Goal: Information Seeking & Learning: Learn about a topic

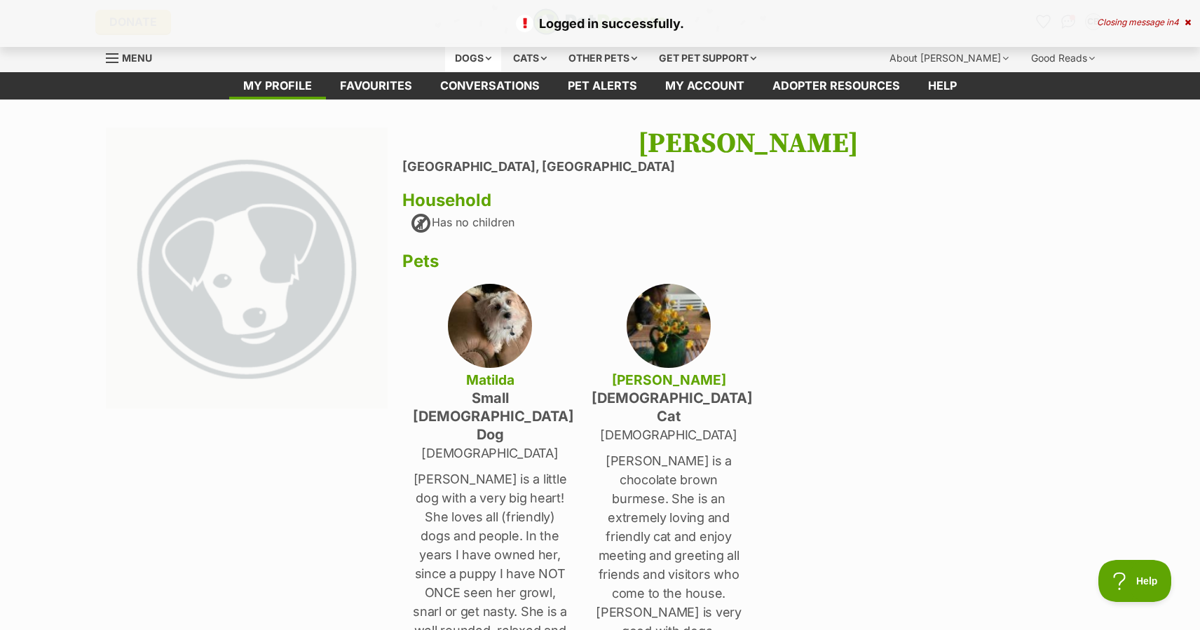
click at [479, 58] on div "Dogs" at bounding box center [473, 58] width 56 height 28
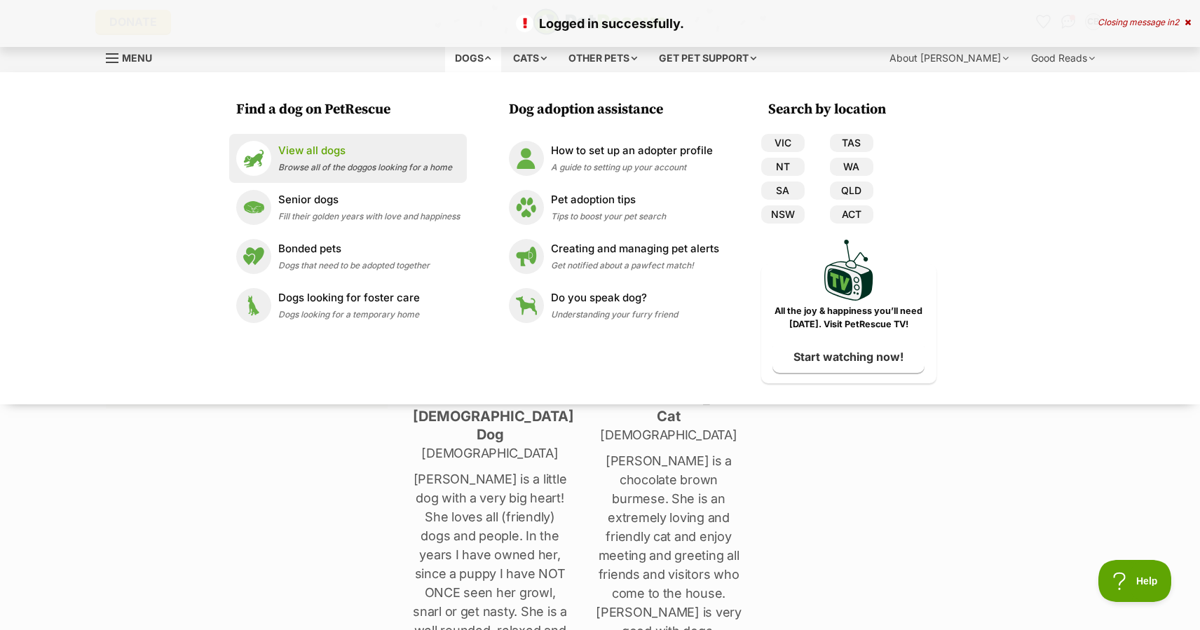
click at [313, 165] on span "Browse all of the doggos looking for a home" at bounding box center [365, 167] width 174 height 11
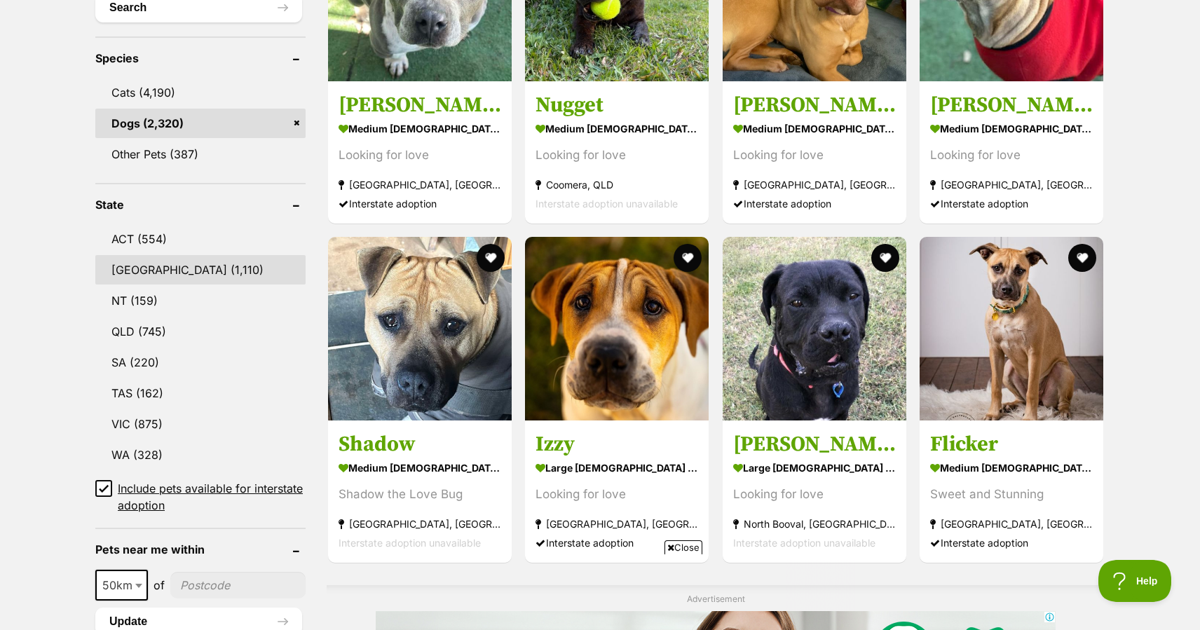
click at [164, 269] on link "[GEOGRAPHIC_DATA] (1,110)" at bounding box center [200, 269] width 210 height 29
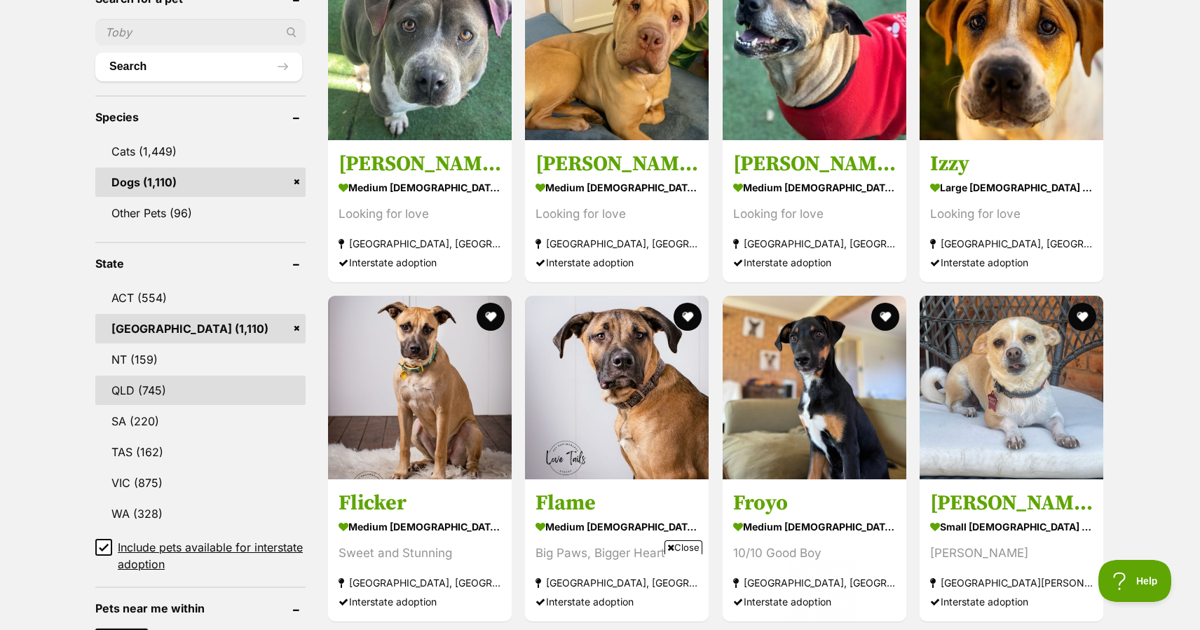
click at [138, 385] on link "QLD (745)" at bounding box center [200, 390] width 210 height 29
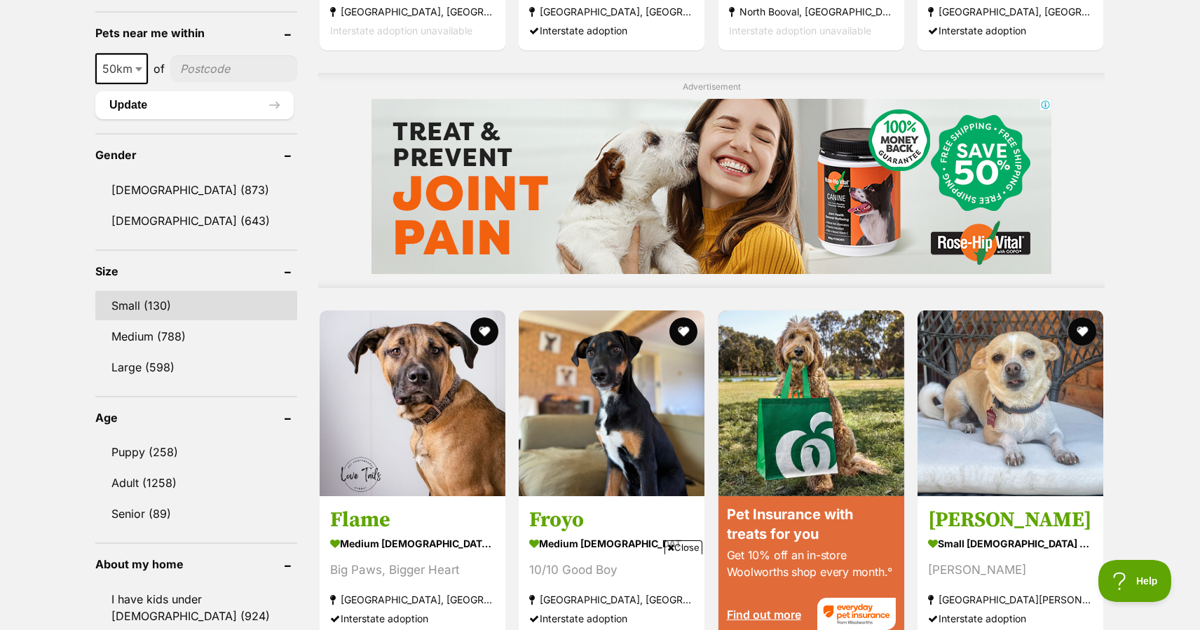
click at [150, 301] on link "Small (130)" at bounding box center [196, 305] width 202 height 29
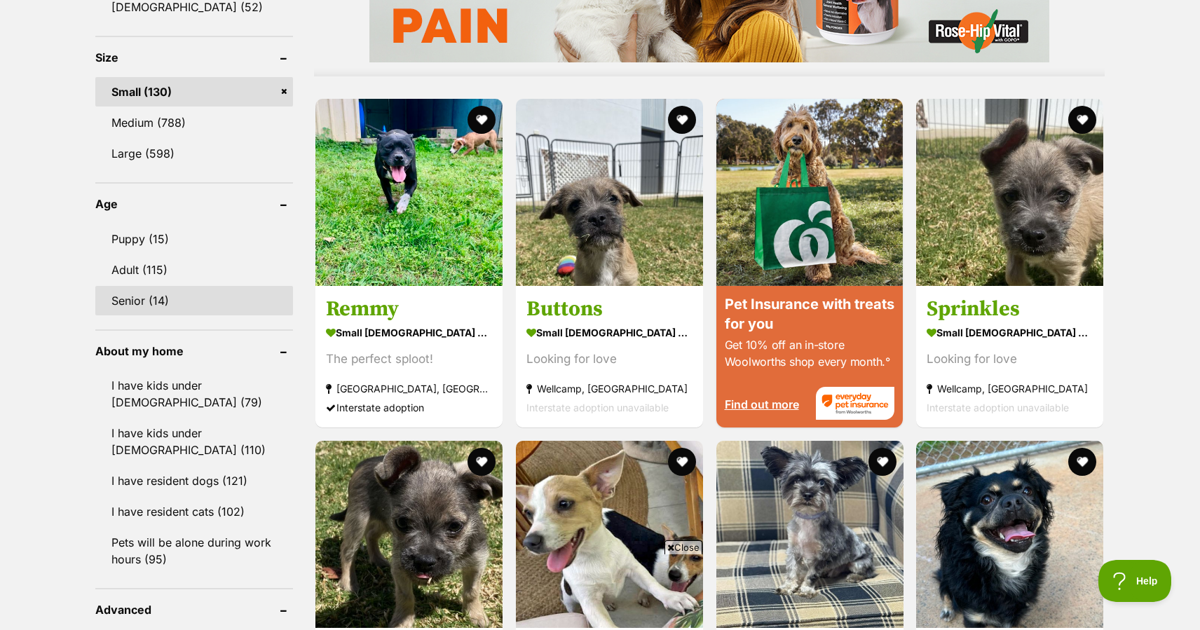
scroll to position [1292, 0]
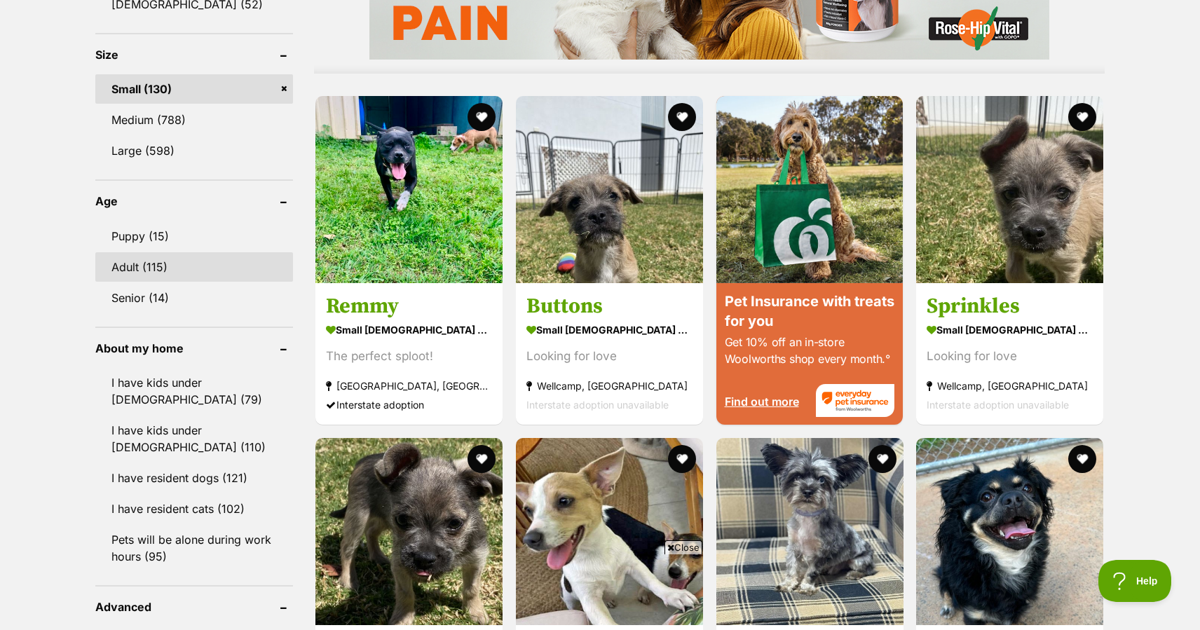
click at [148, 265] on link "Adult (115)" at bounding box center [194, 266] width 198 height 29
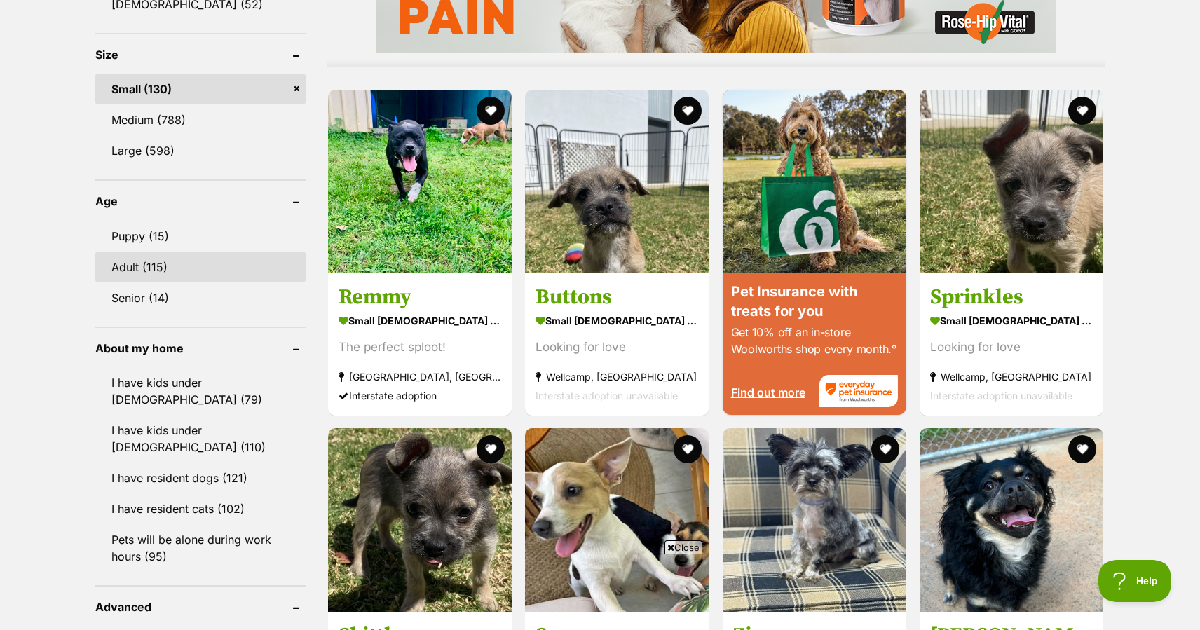
scroll to position [0, 0]
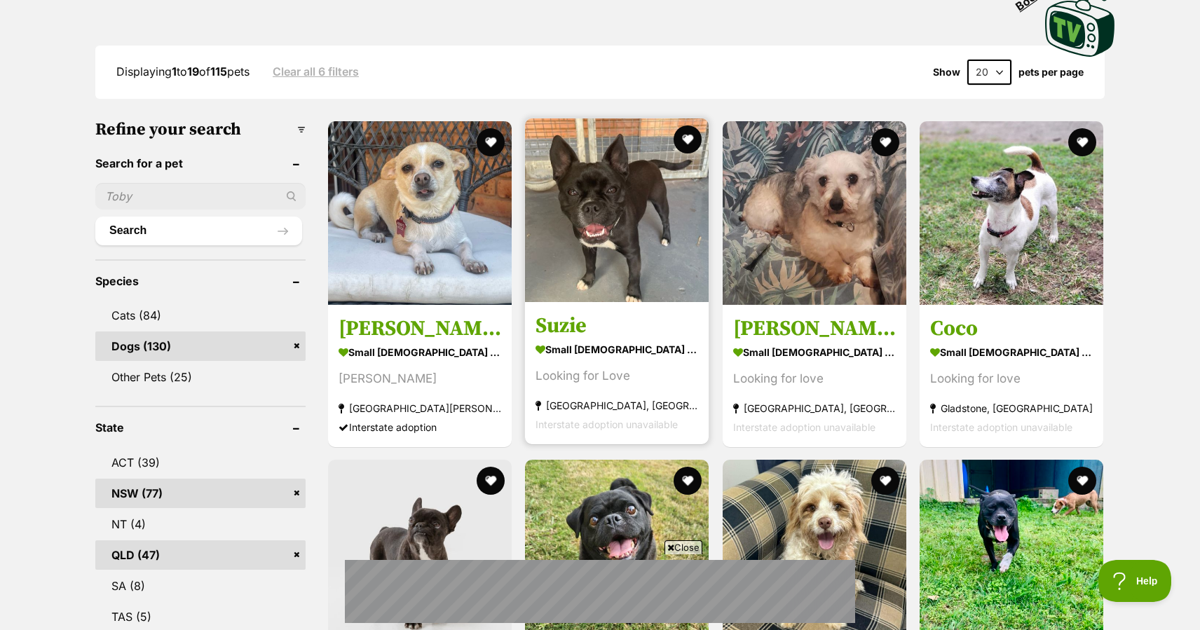
scroll to position [312, 0]
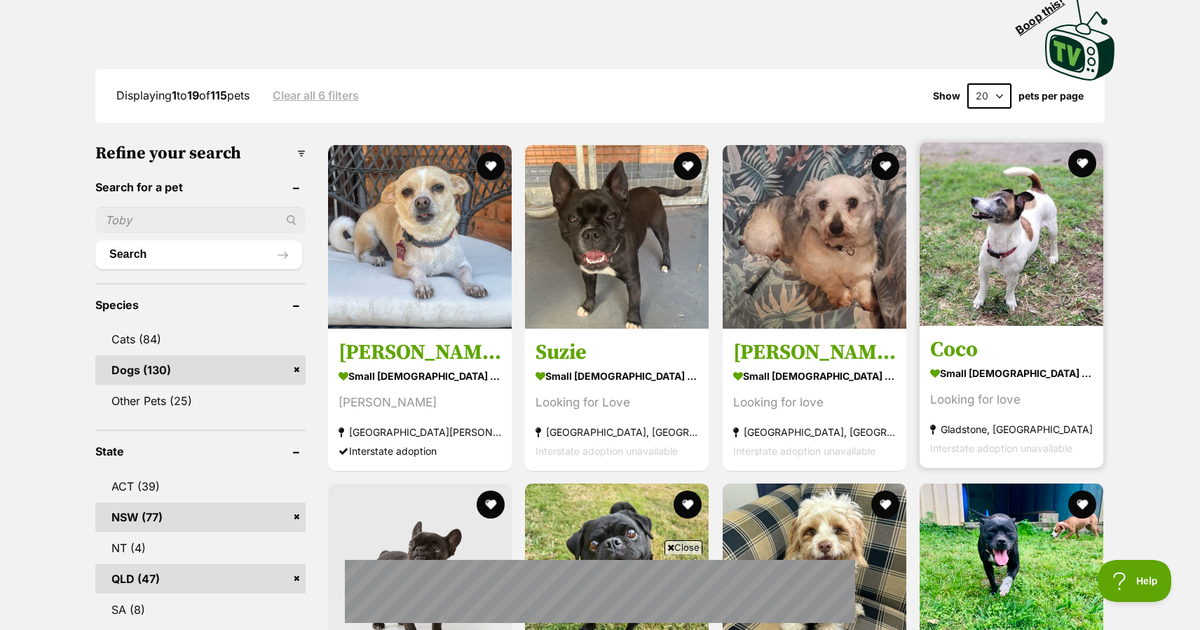
click at [1017, 238] on img at bounding box center [1011, 234] width 184 height 184
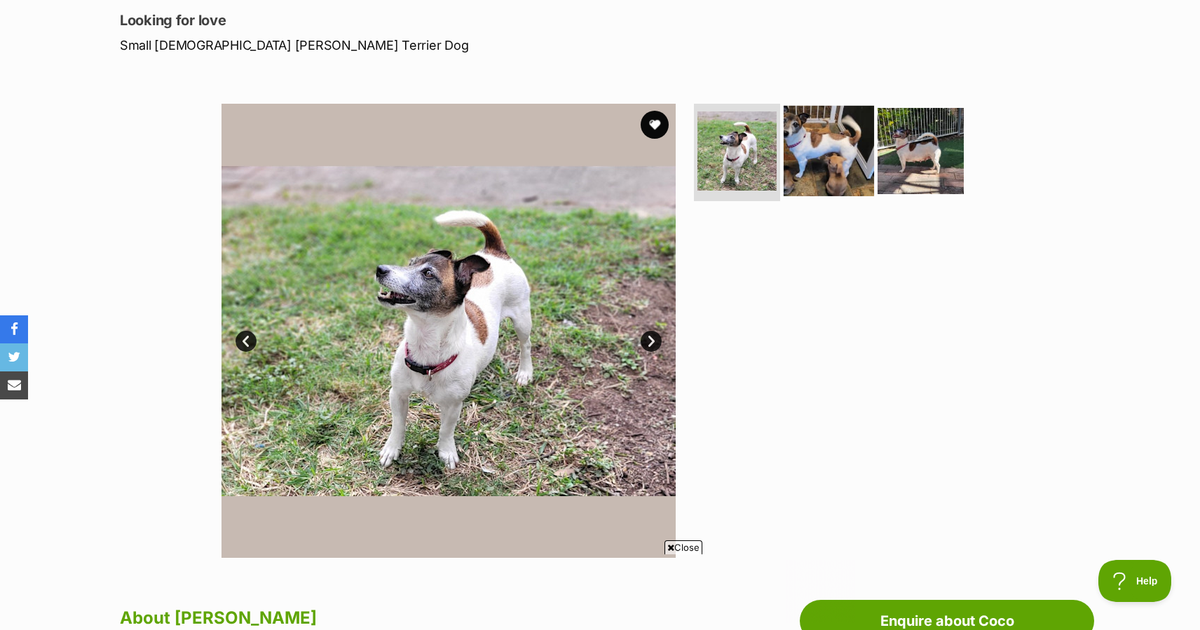
click at [811, 146] on img at bounding box center [828, 150] width 90 height 90
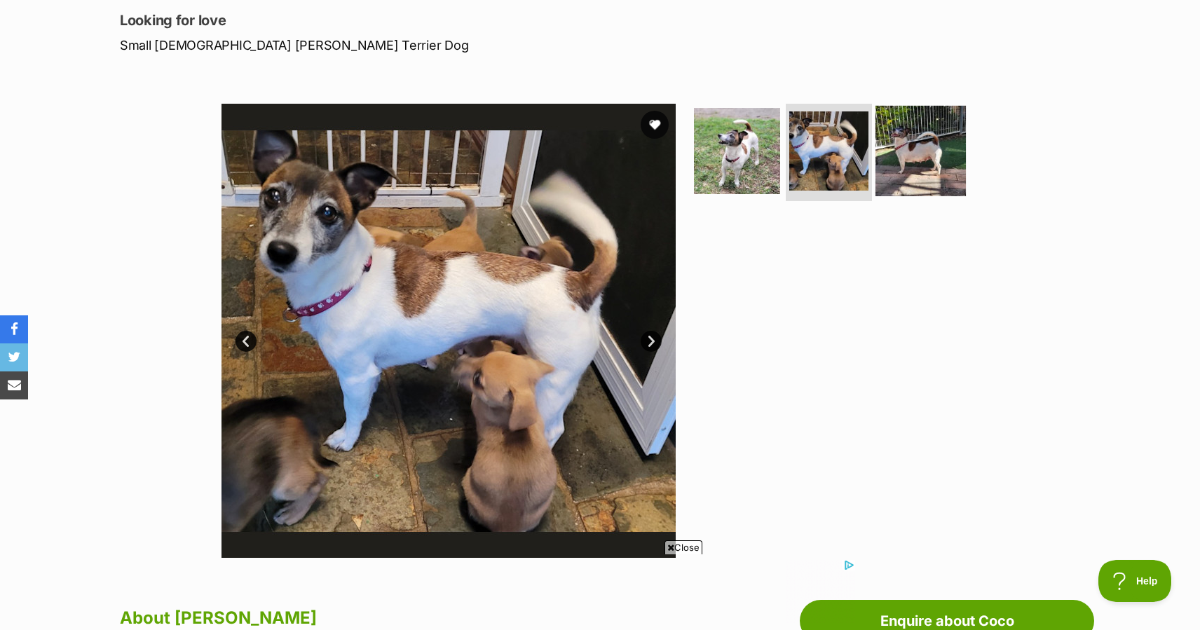
click at [875, 145] on img at bounding box center [920, 150] width 90 height 90
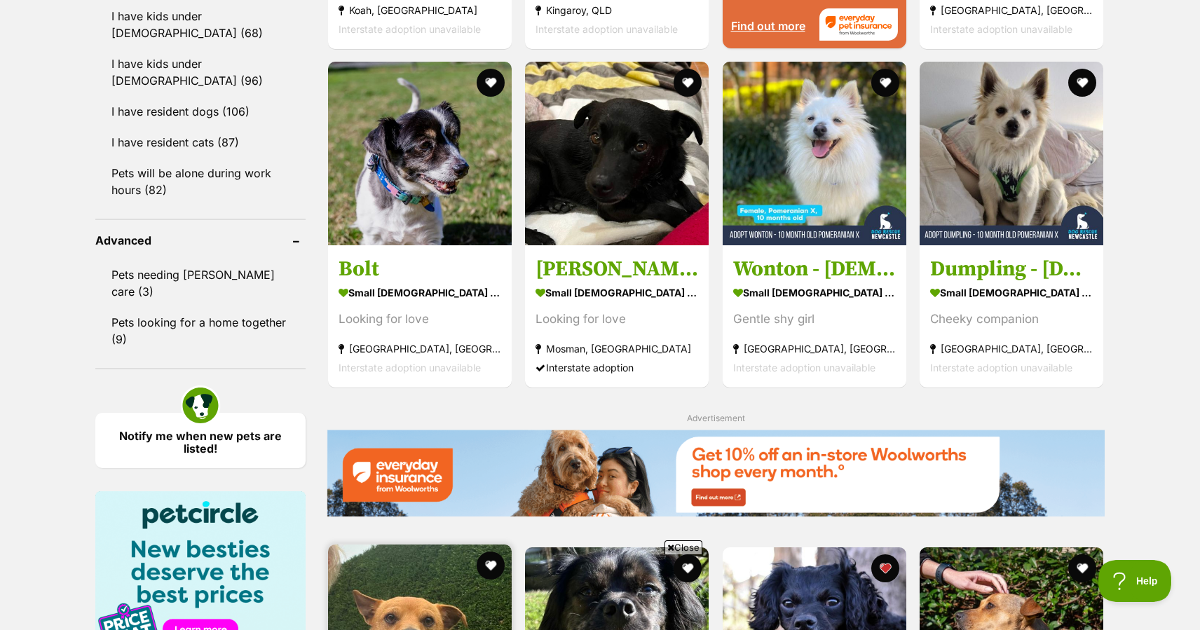
scroll to position [1656, 0]
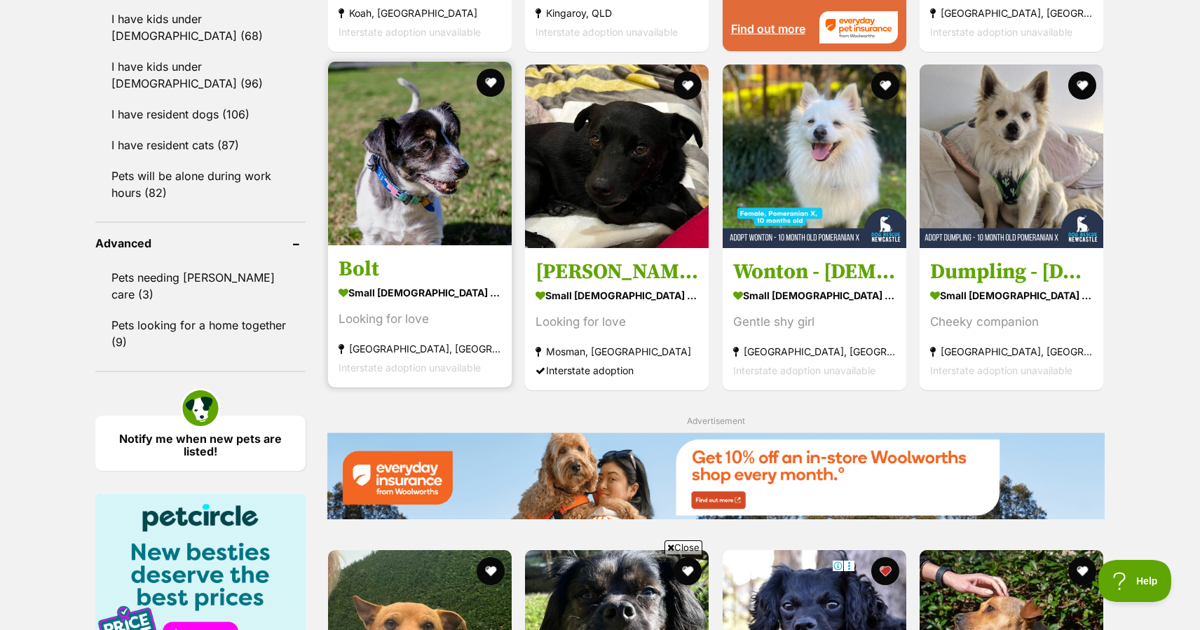
click at [422, 192] on img at bounding box center [420, 154] width 184 height 184
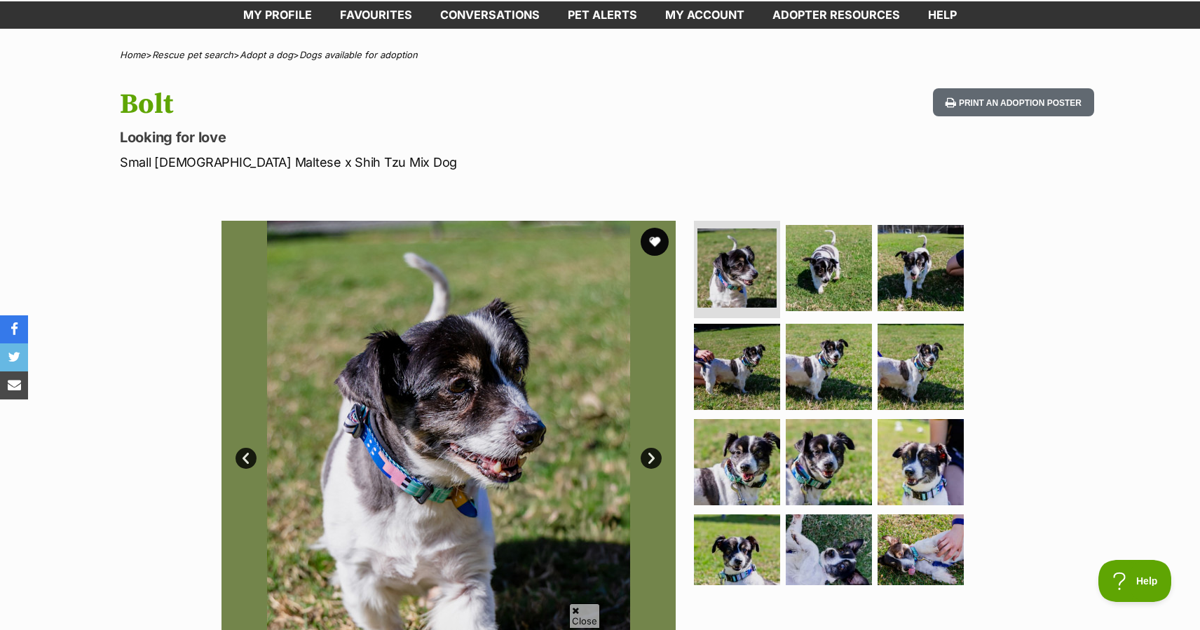
scroll to position [85, 0]
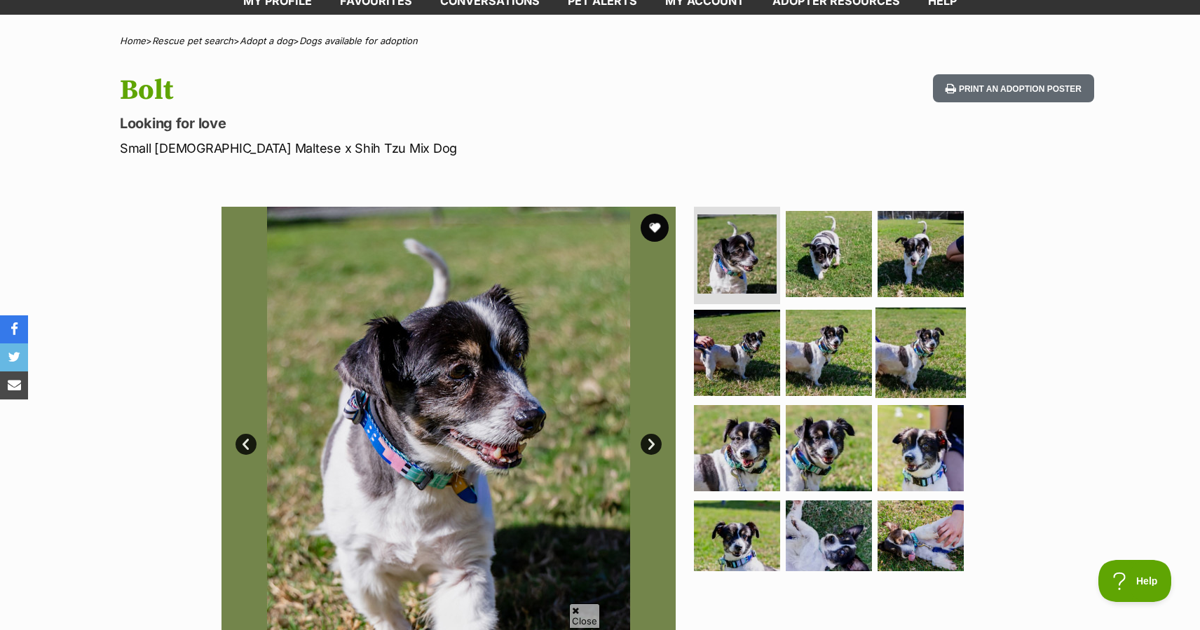
click at [906, 343] on img at bounding box center [920, 353] width 90 height 90
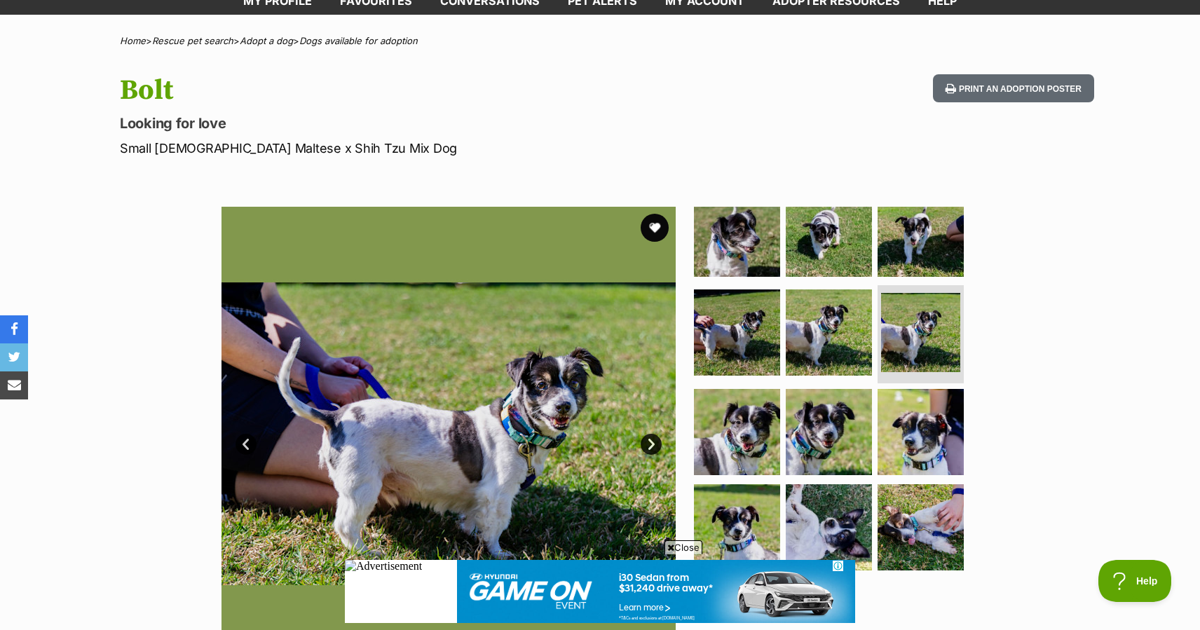
scroll to position [0, 0]
click at [649, 444] on link "Next" at bounding box center [650, 444] width 21 height 21
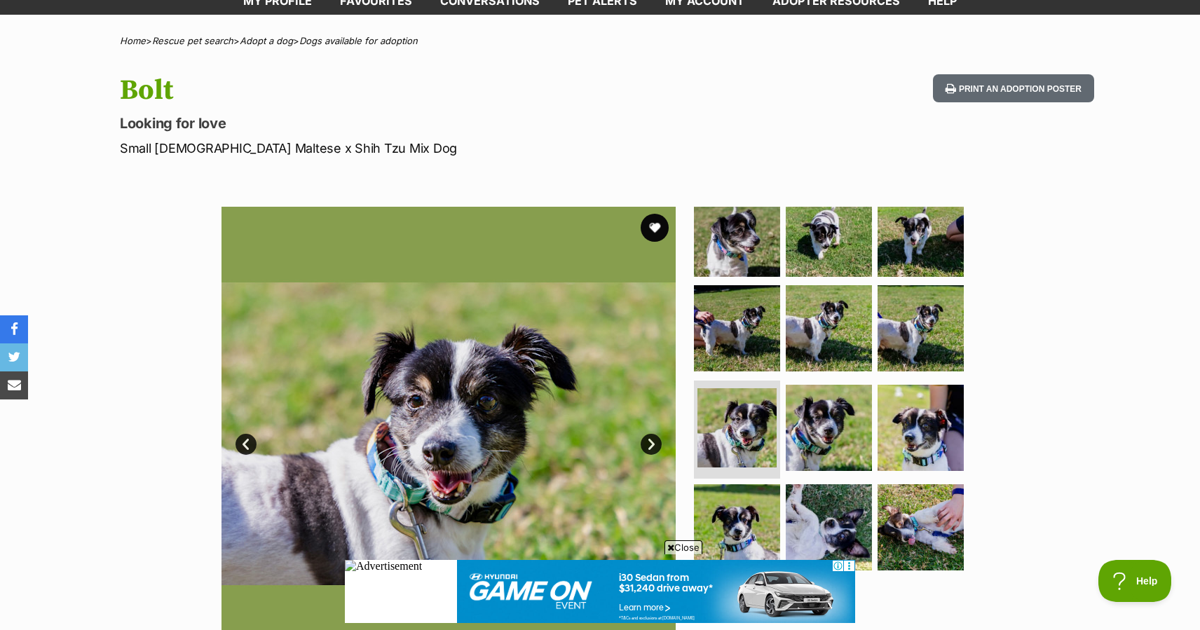
click at [649, 444] on link "Next" at bounding box center [650, 444] width 21 height 21
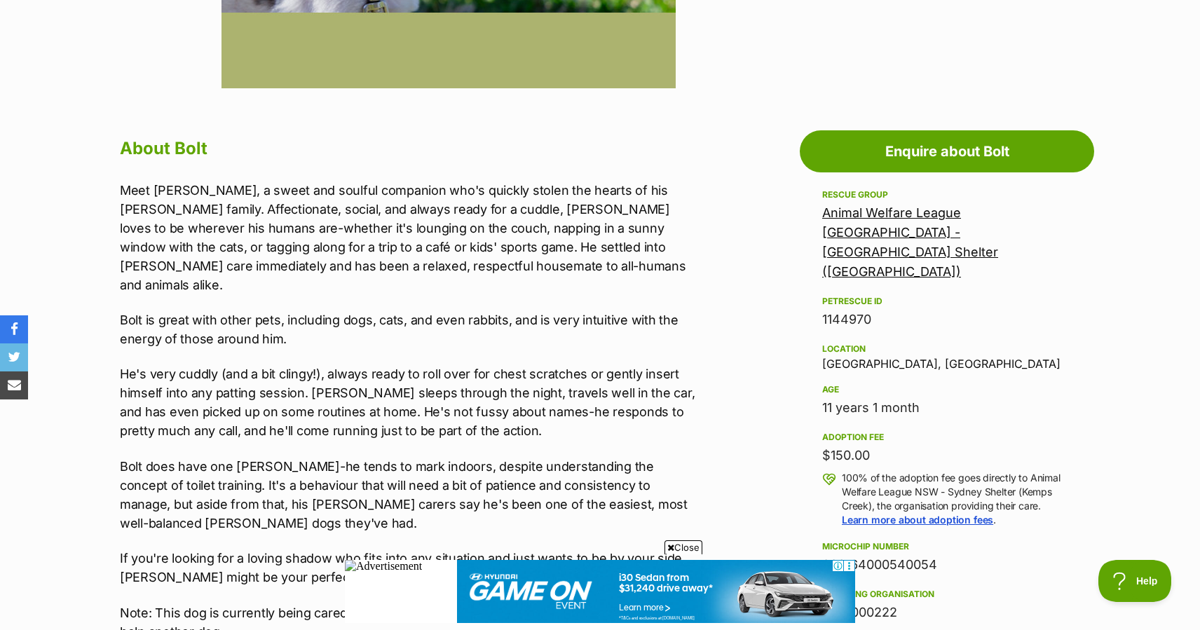
scroll to position [658, 0]
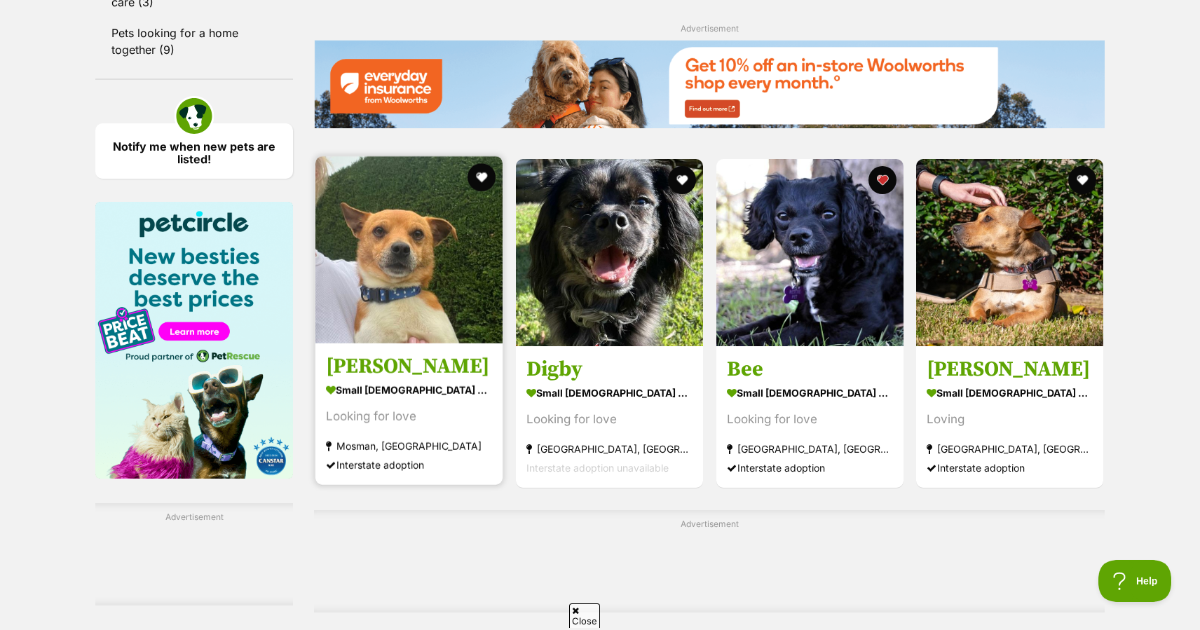
scroll to position [1968, 0]
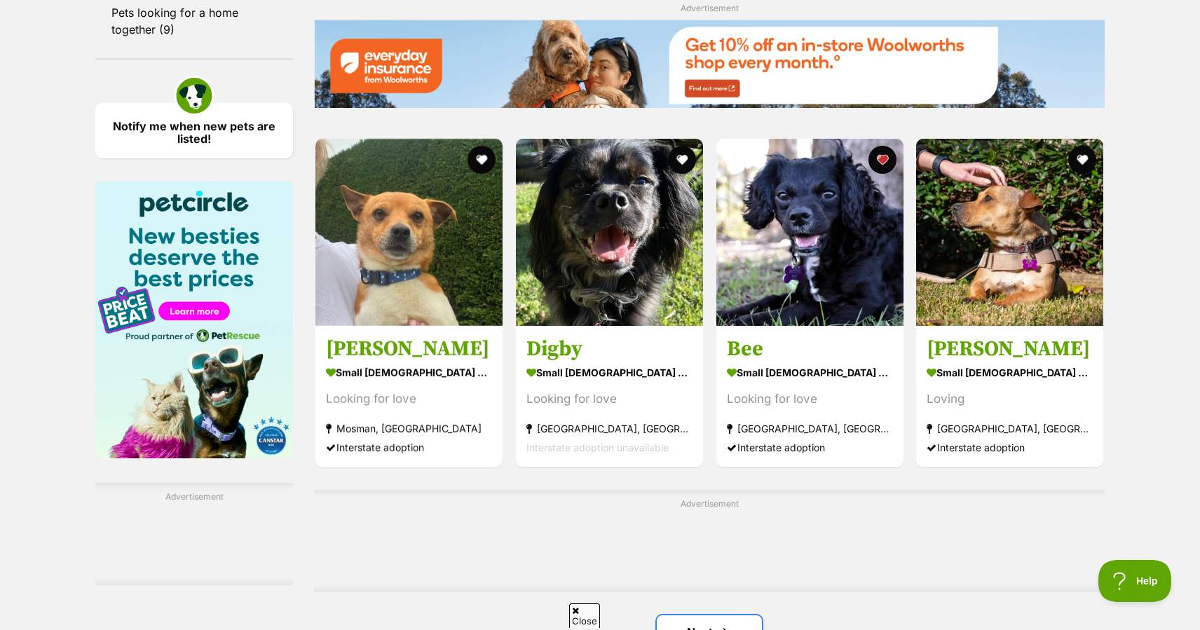
click at [693, 615] on link "Next" at bounding box center [709, 632] width 105 height 34
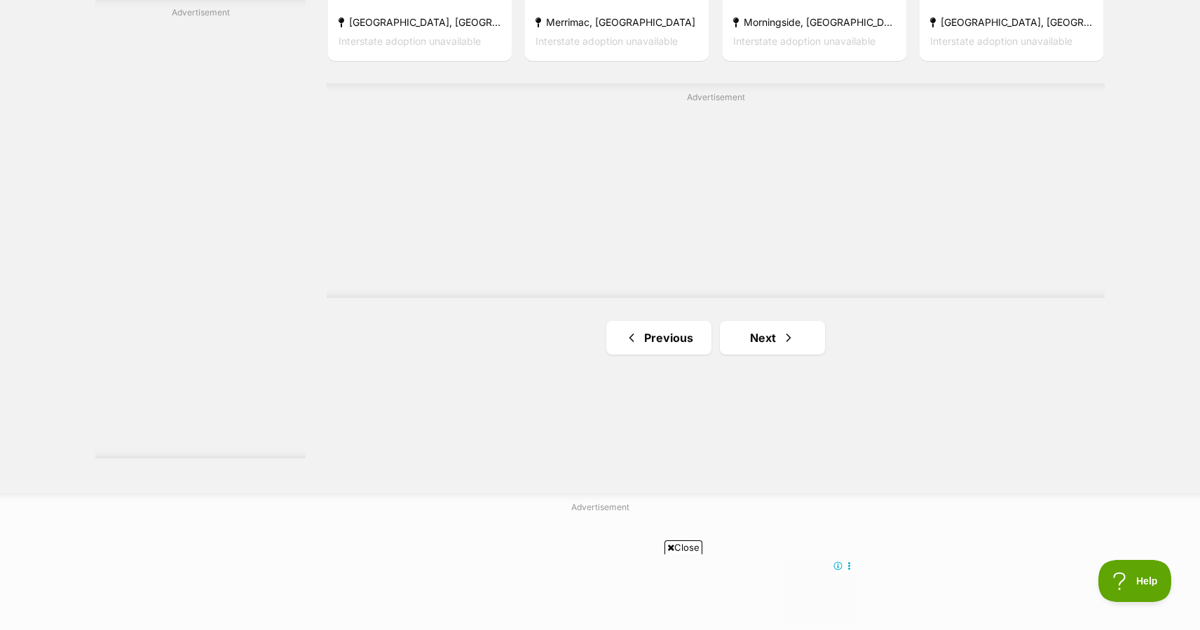
scroll to position [2482, 0]
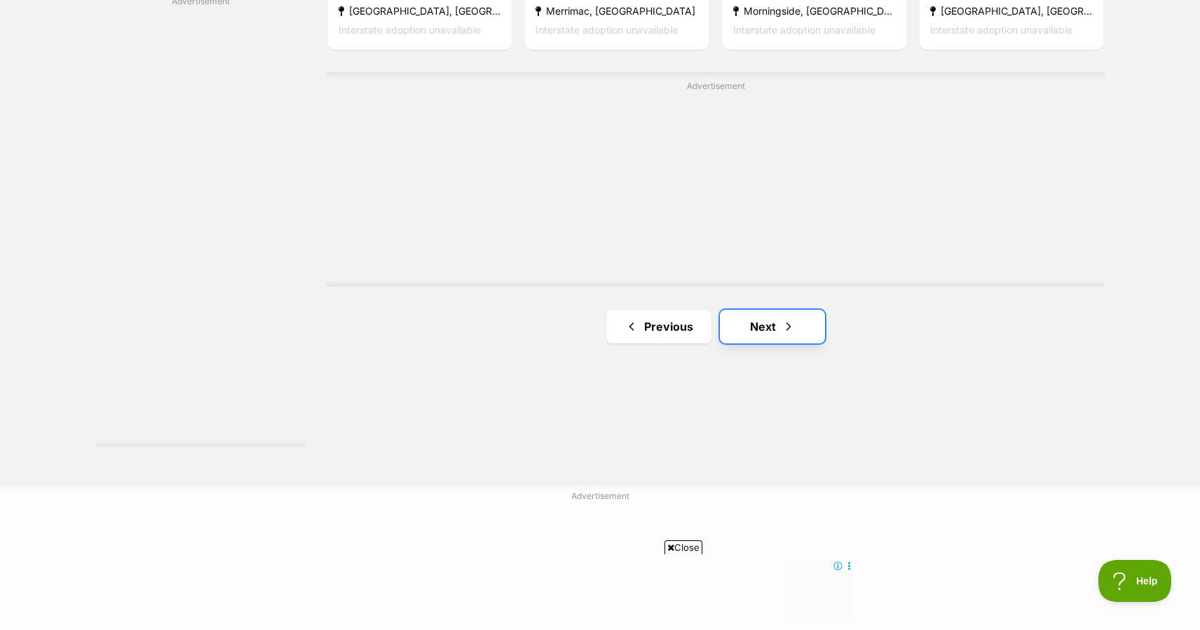
click at [762, 331] on link "Next" at bounding box center [772, 327] width 105 height 34
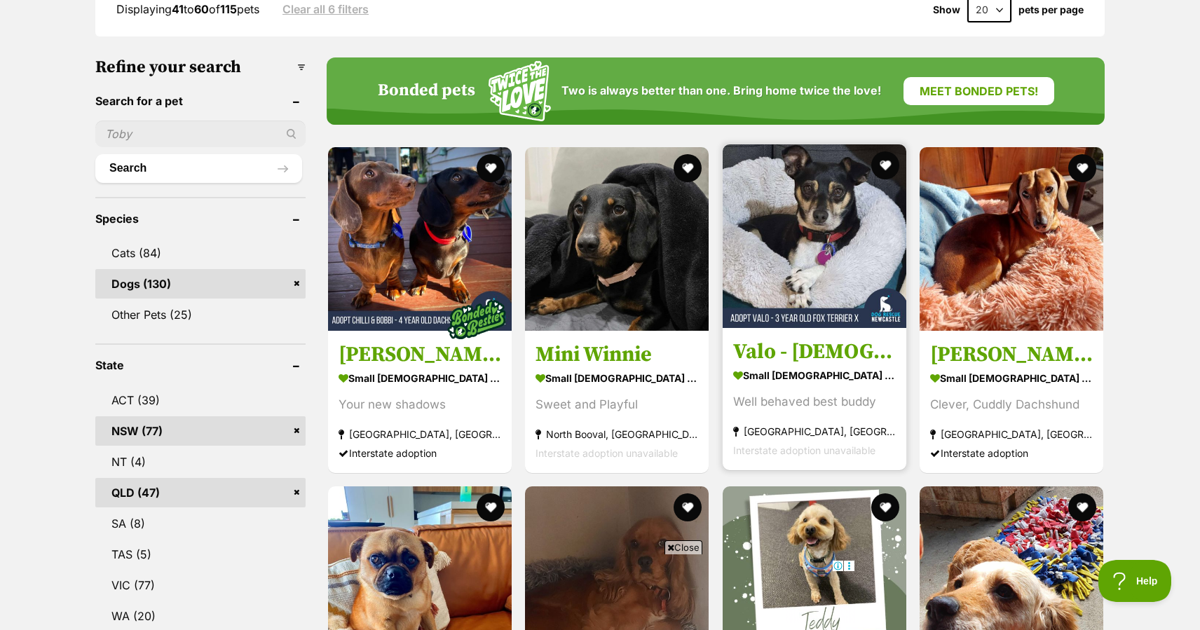
scroll to position [399, 0]
click at [798, 253] on img at bounding box center [814, 236] width 184 height 184
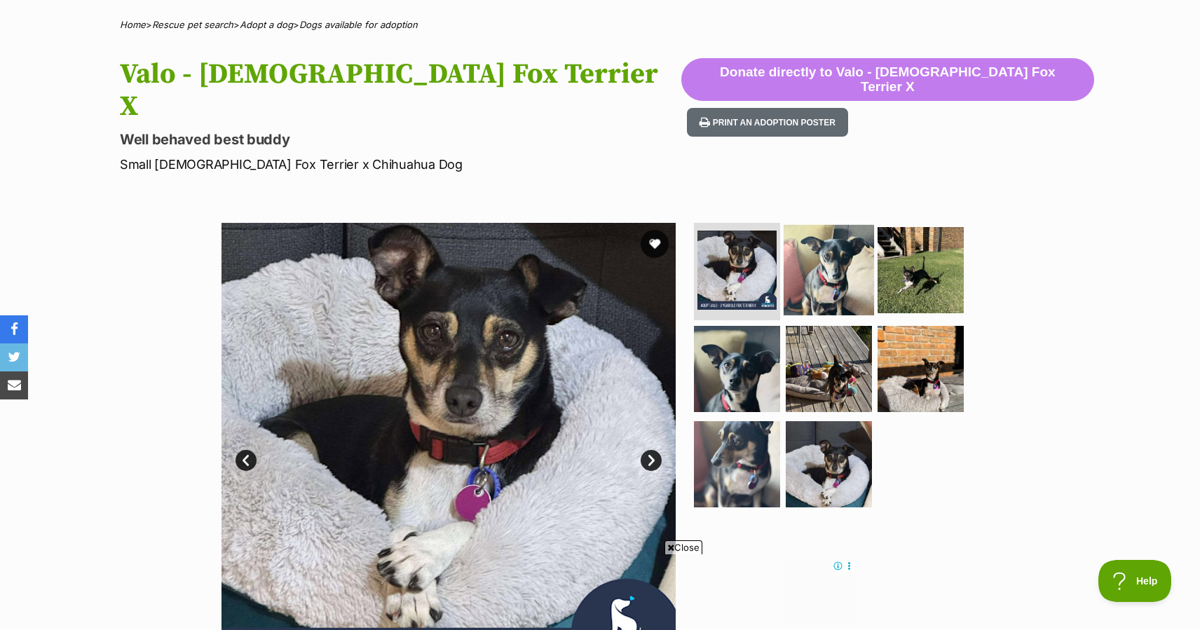
click at [828, 239] on img at bounding box center [828, 269] width 90 height 90
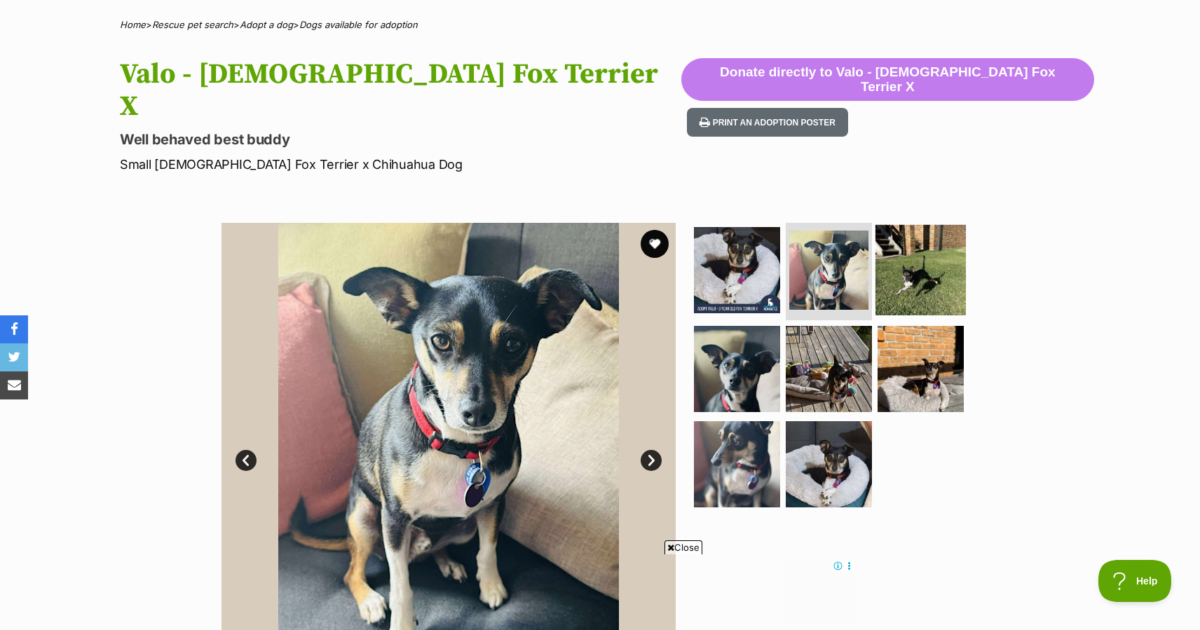
click at [918, 239] on img at bounding box center [920, 269] width 90 height 90
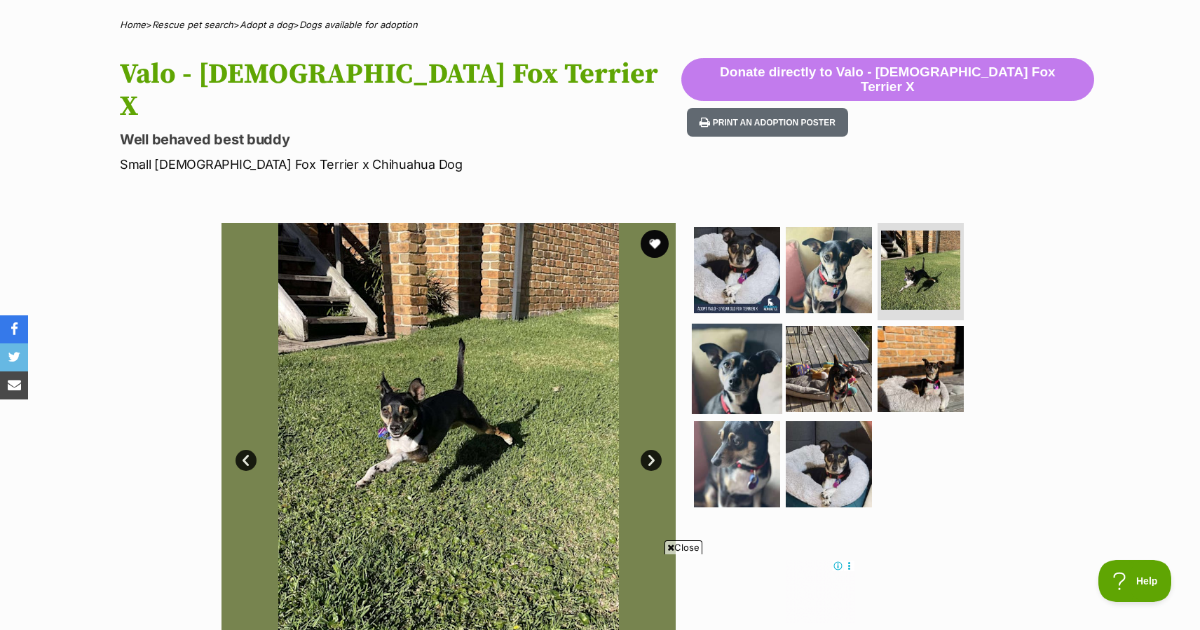
click at [730, 329] on img at bounding box center [737, 369] width 90 height 90
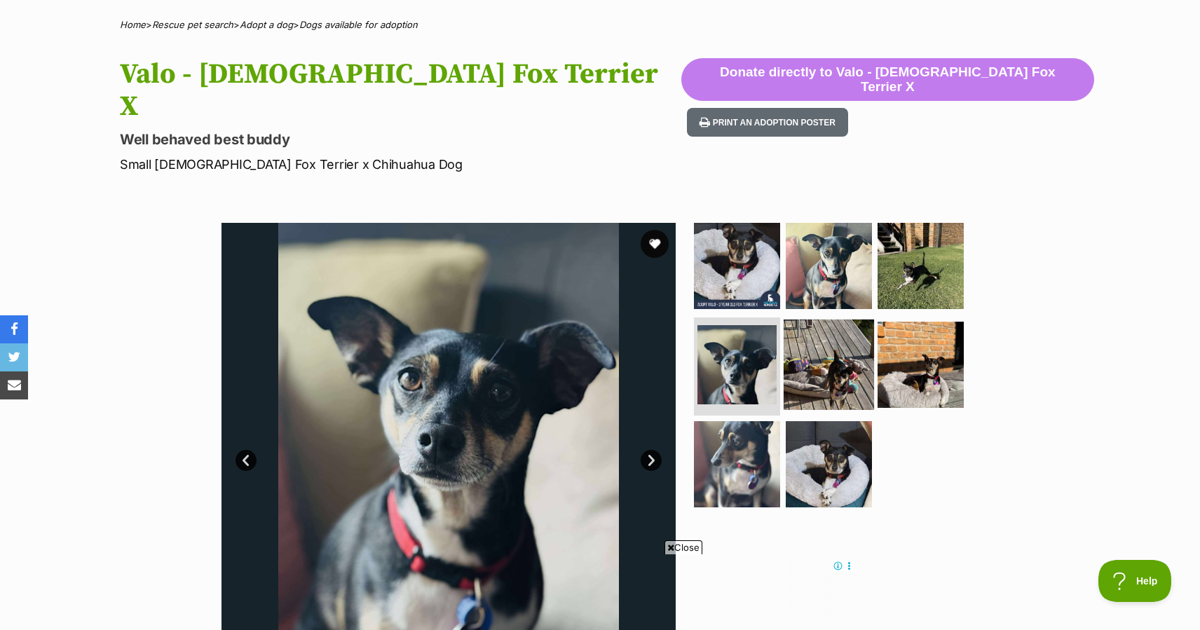
click at [826, 328] on img at bounding box center [828, 364] width 90 height 90
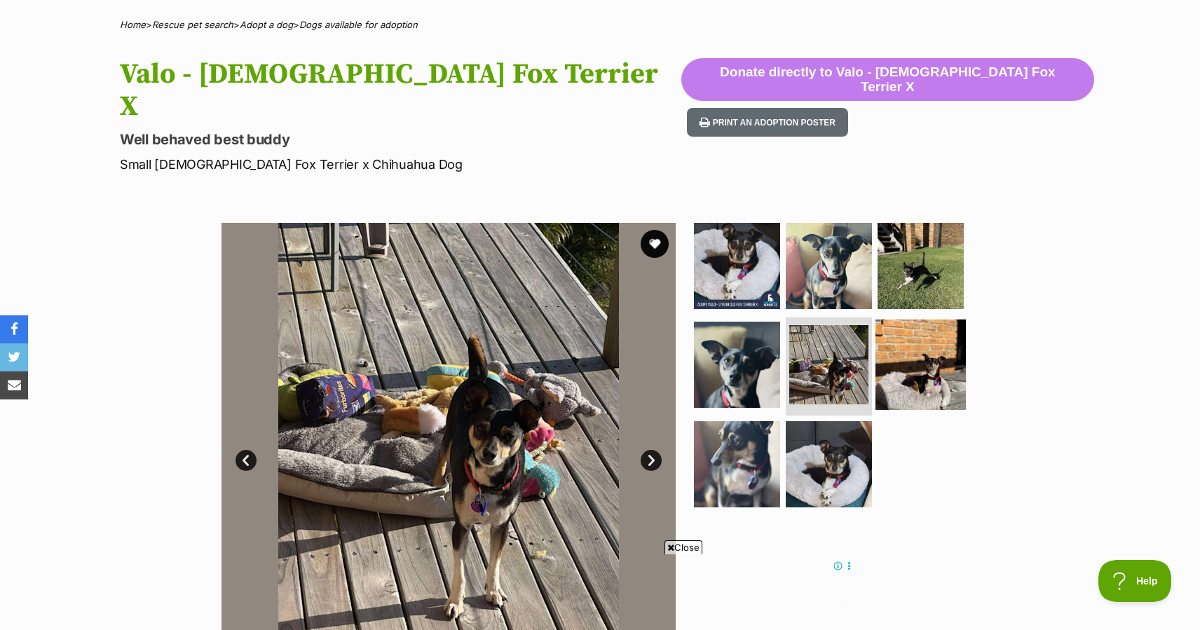
click at [933, 328] on img at bounding box center [920, 364] width 90 height 90
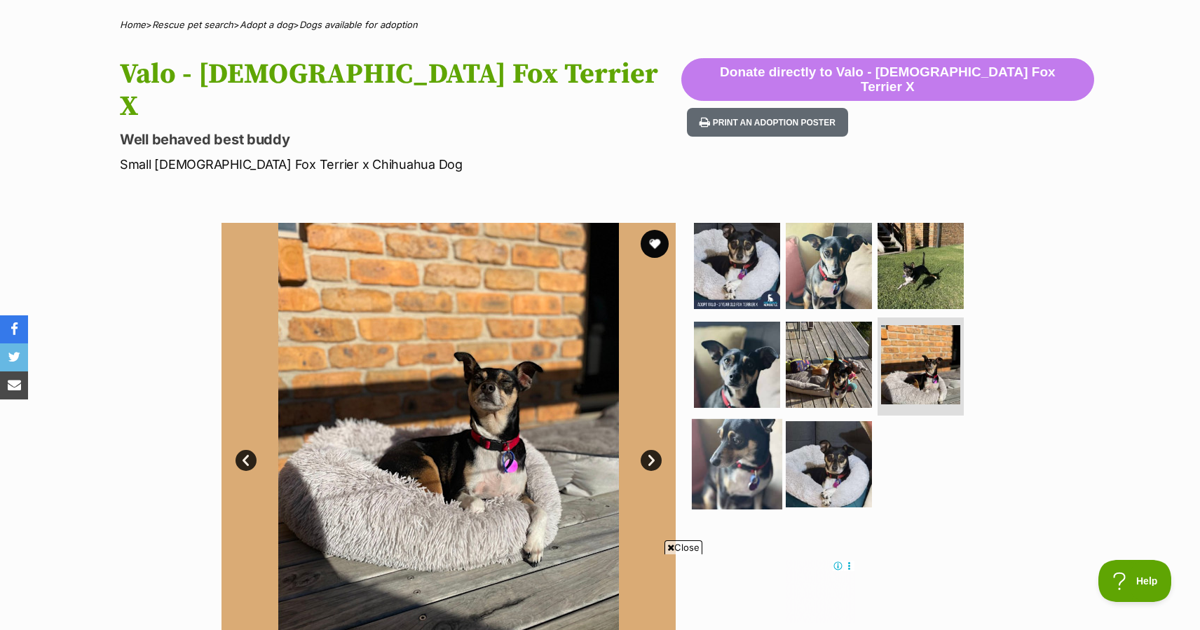
click at [711, 449] on img at bounding box center [737, 464] width 90 height 90
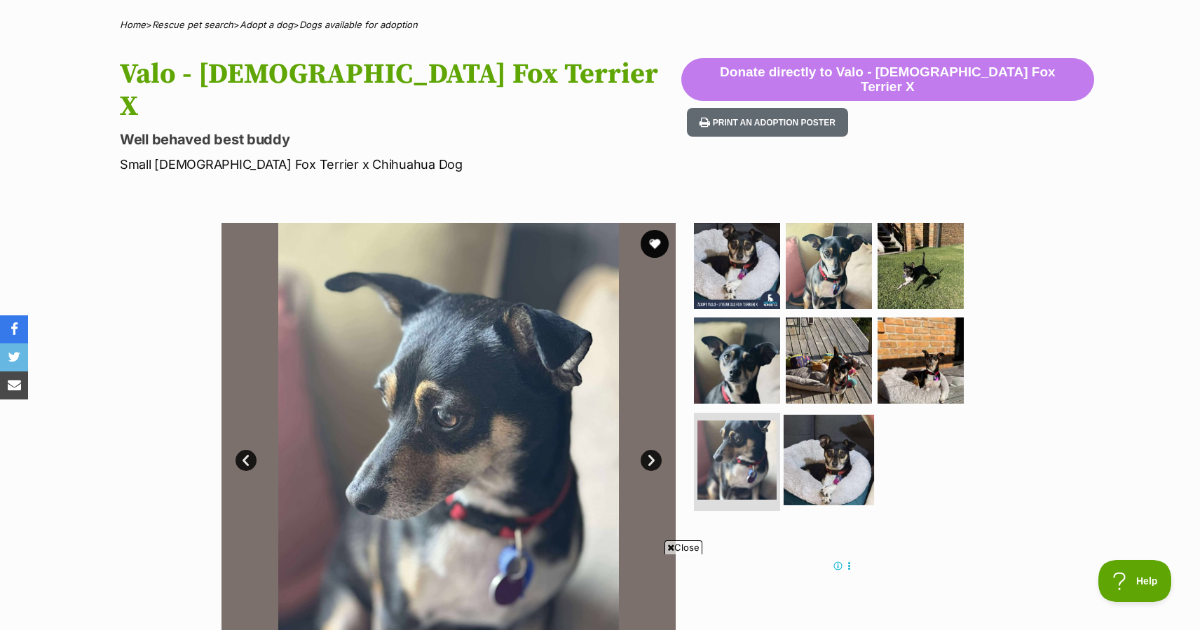
click at [837, 432] on img at bounding box center [828, 460] width 90 height 90
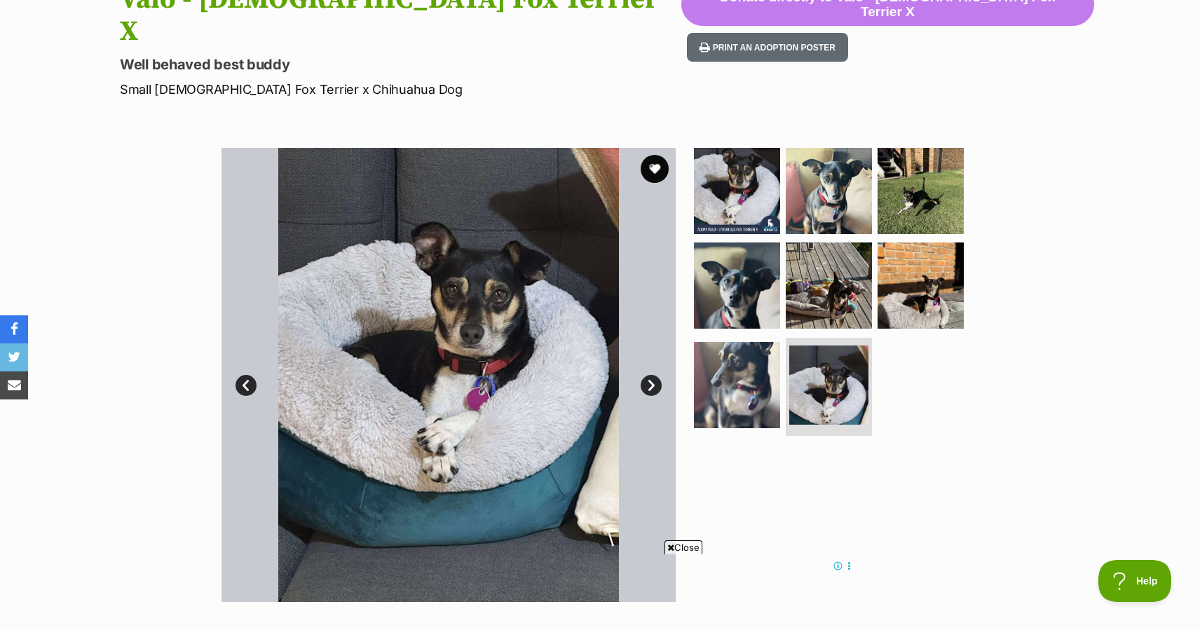
scroll to position [172, 0]
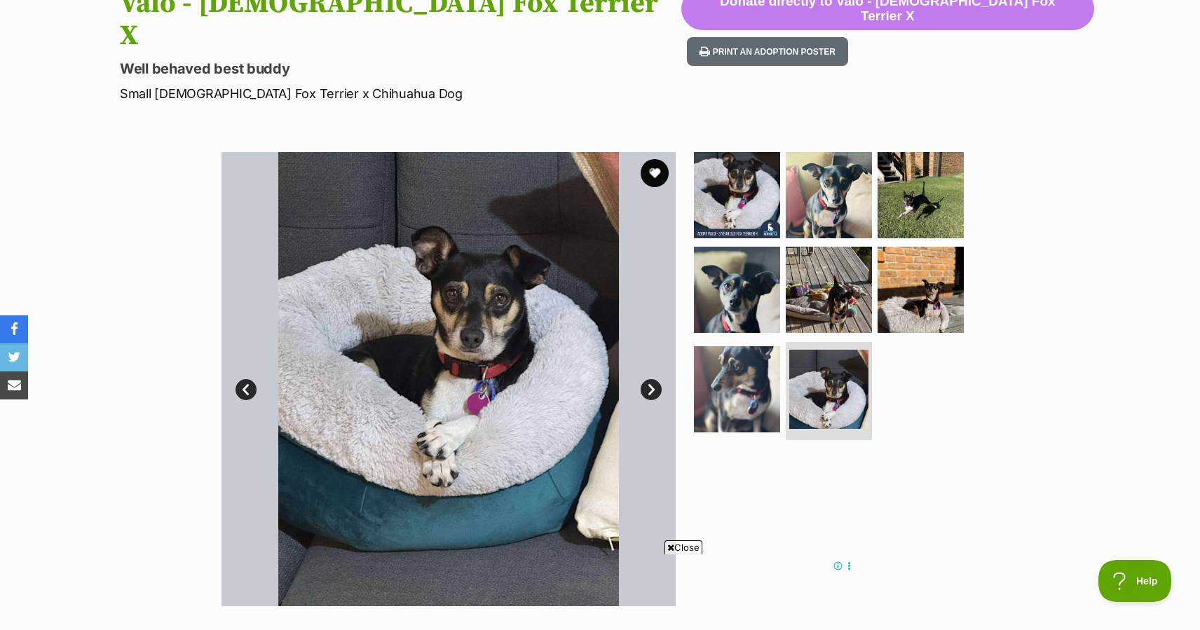
click at [654, 379] on link "Next" at bounding box center [650, 389] width 21 height 21
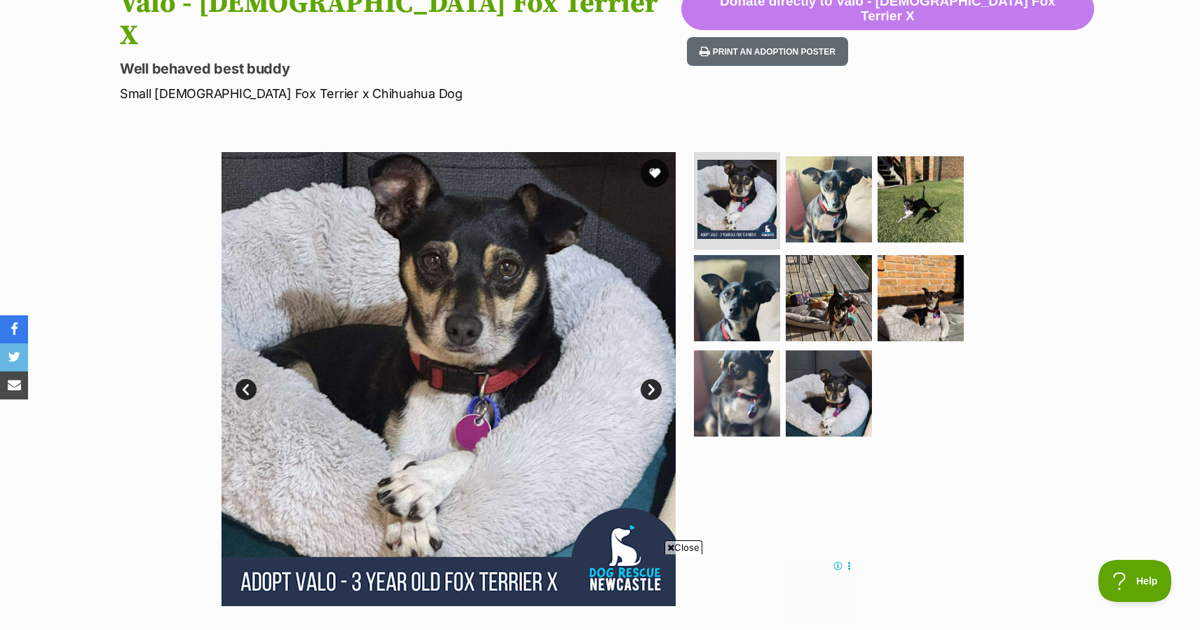
scroll to position [0, 0]
click at [654, 379] on link "Next" at bounding box center [650, 389] width 21 height 21
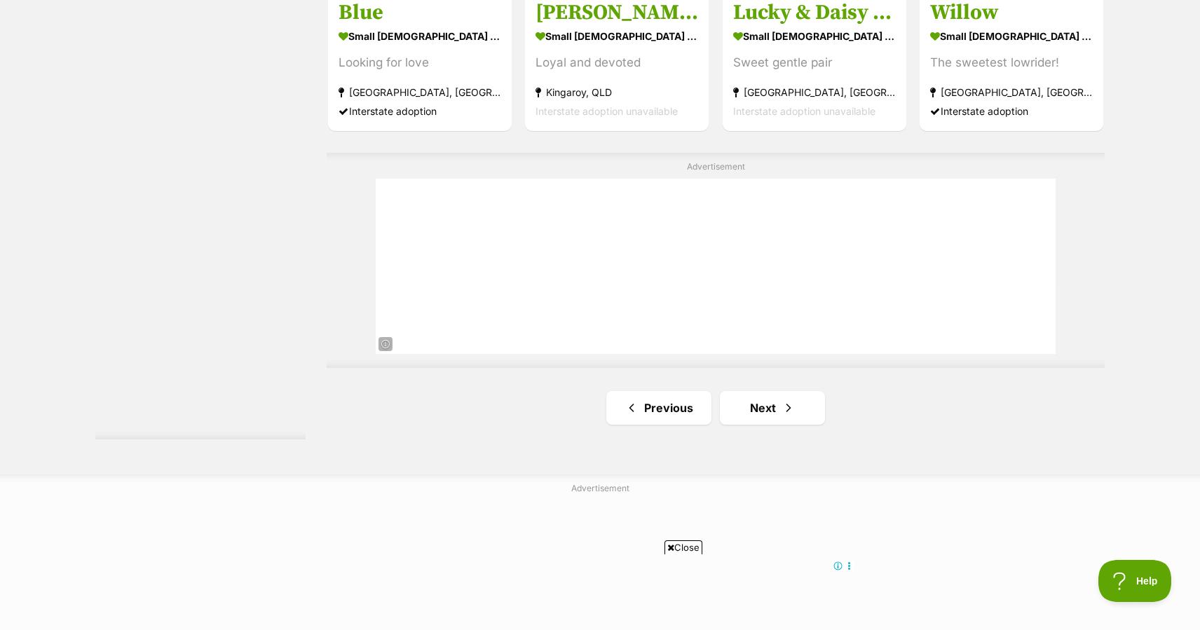
scroll to position [2498, 0]
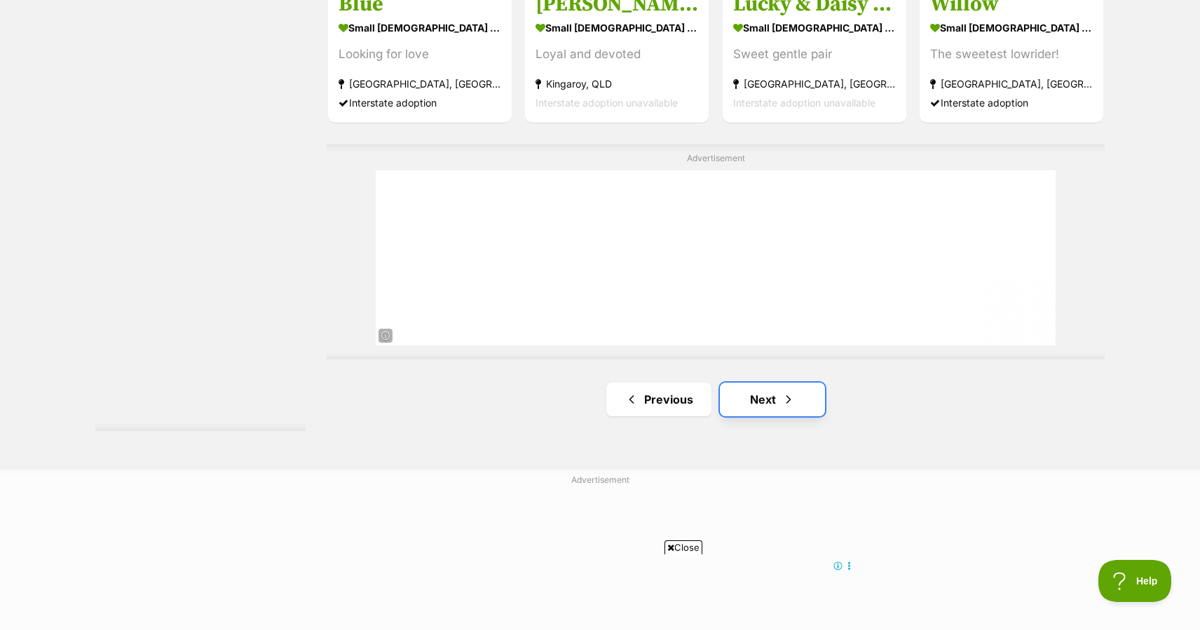
click at [764, 401] on link "Next" at bounding box center [772, 400] width 105 height 34
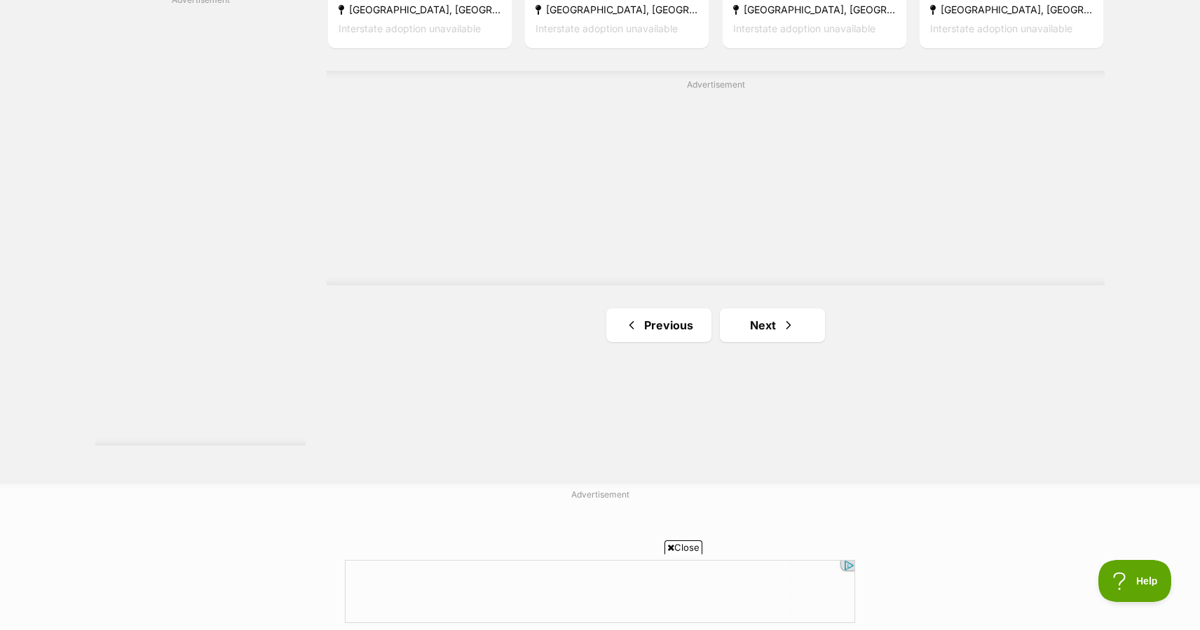
scroll to position [2506, 0]
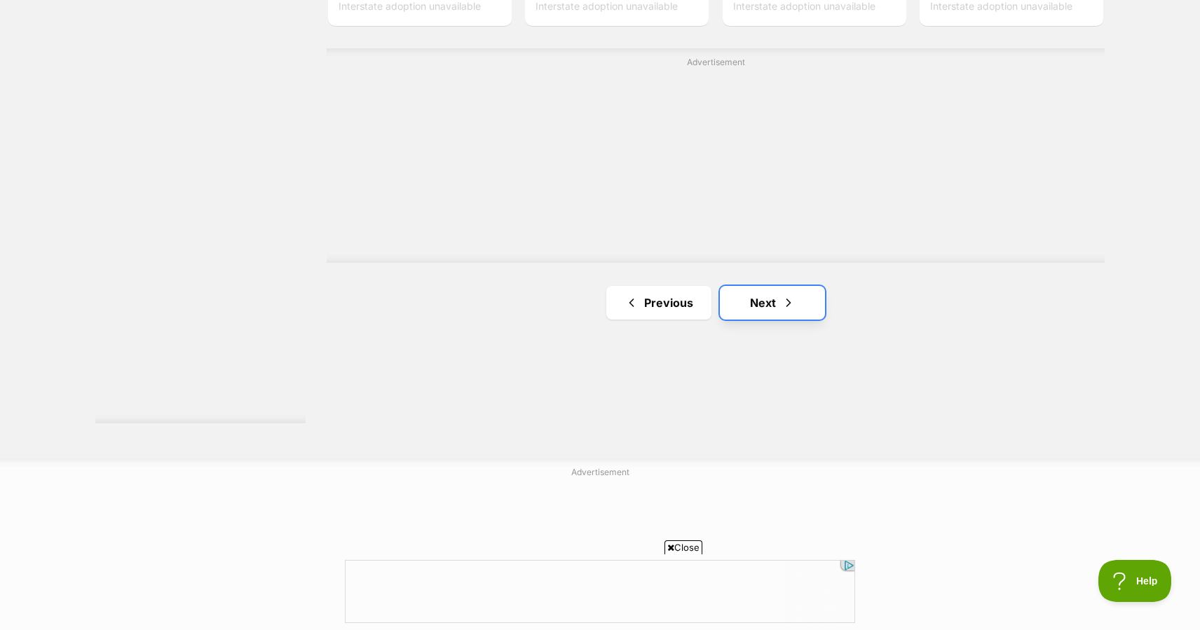
click at [772, 300] on link "Next" at bounding box center [772, 303] width 105 height 34
click at [764, 309] on link "Next" at bounding box center [772, 305] width 105 height 34
